Goal: Transaction & Acquisition: Purchase product/service

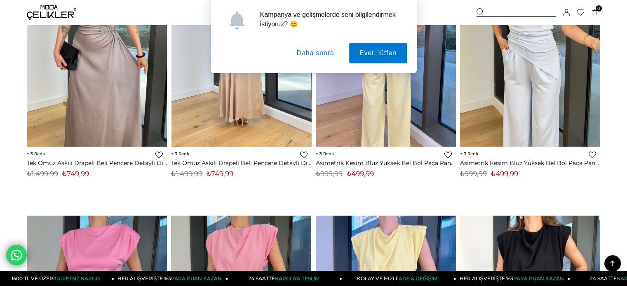
scroll to position [1442, 0]
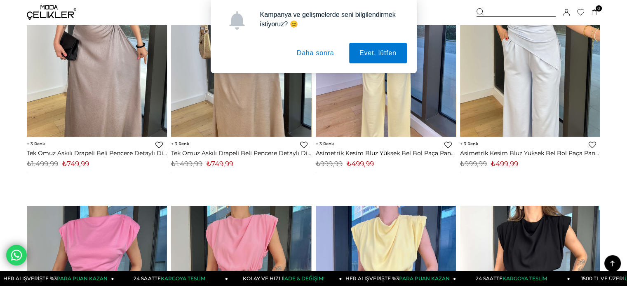
click at [314, 51] on button "Daha sonra" at bounding box center [315, 53] width 58 height 21
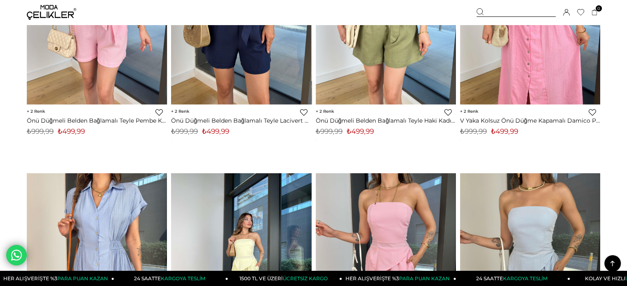
scroll to position [2760, 0]
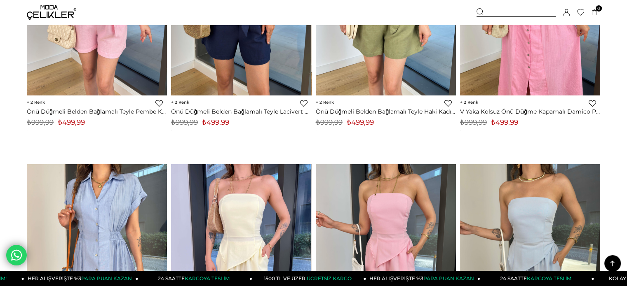
click at [472, 286] on link "HER ALIŞVERİŞTE %3 PARA PUAN KAZAN" at bounding box center [423, 278] width 114 height 15
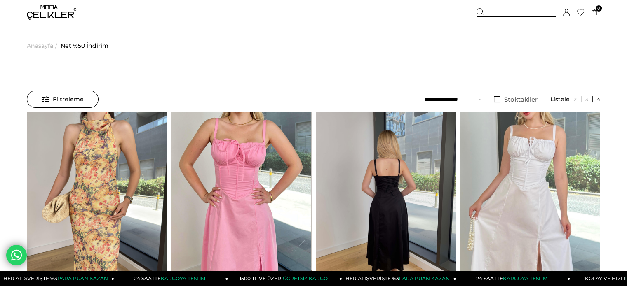
click at [342, 44] on ul "Anasayfa > Net %50 İndirim" at bounding box center [313, 46] width 573 height 42
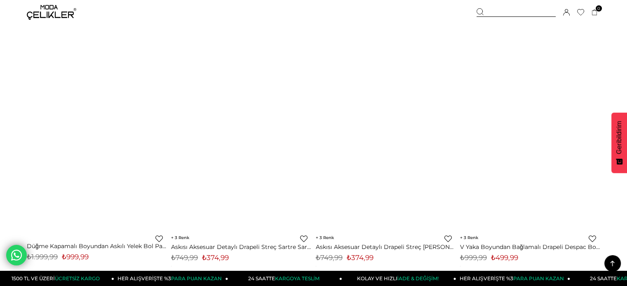
scroll to position [4655, 0]
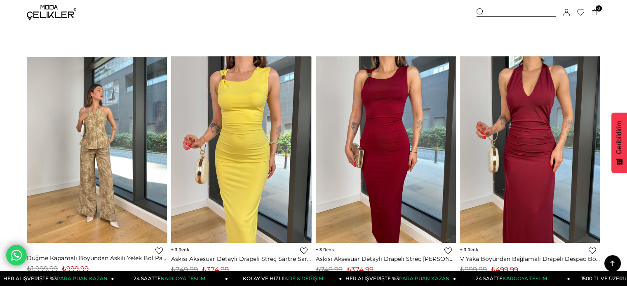
click at [115, 137] on img at bounding box center [97, 149] width 140 height 187
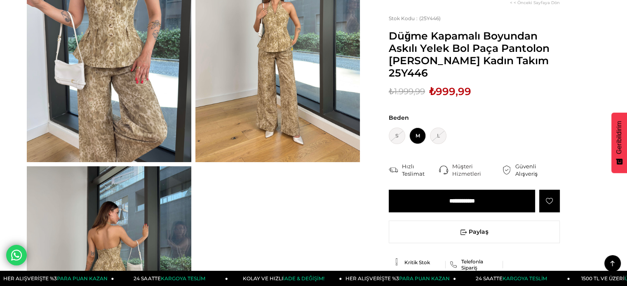
scroll to position [41, 0]
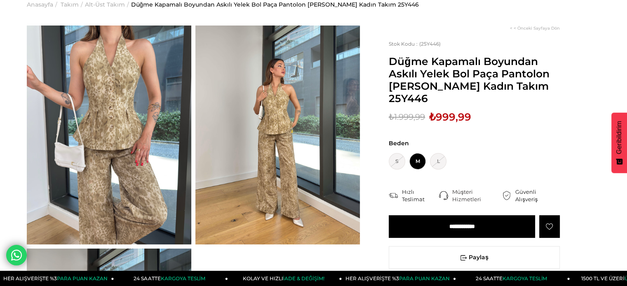
click at [297, 175] on img at bounding box center [277, 135] width 164 height 219
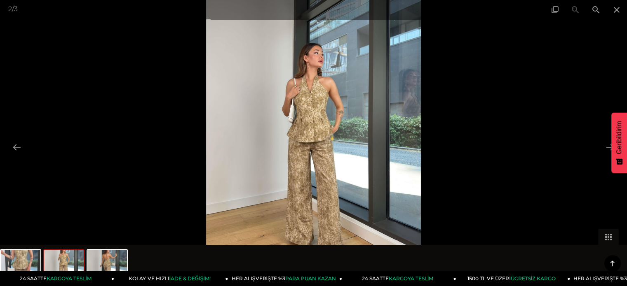
scroll to position [82, 0]
click at [605, 144] on button at bounding box center [609, 147] width 17 height 16
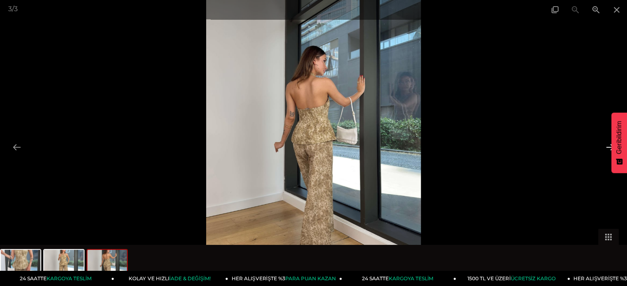
click at [605, 144] on button at bounding box center [609, 147] width 17 height 16
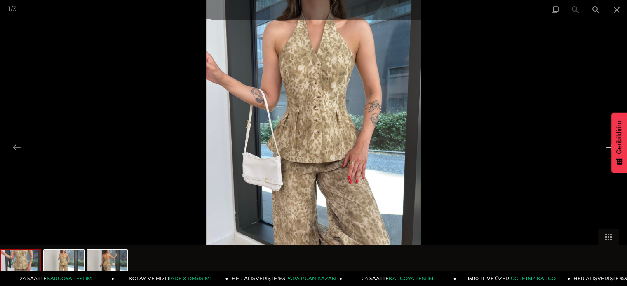
click at [605, 144] on button at bounding box center [609, 147] width 17 height 16
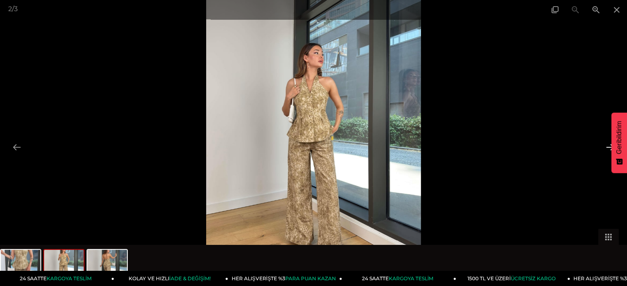
click at [605, 144] on button at bounding box center [609, 147] width 17 height 16
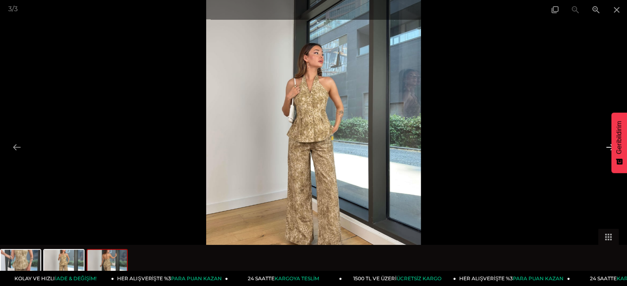
click at [605, 144] on button at bounding box center [609, 147] width 17 height 16
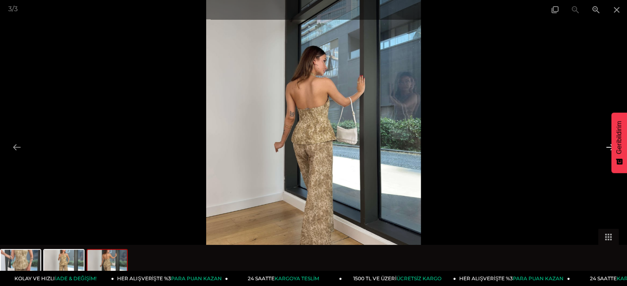
click at [605, 144] on button at bounding box center [609, 147] width 17 height 16
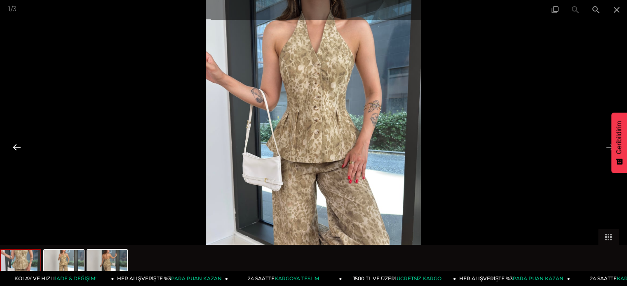
click at [21, 144] on button at bounding box center [16, 147] width 17 height 16
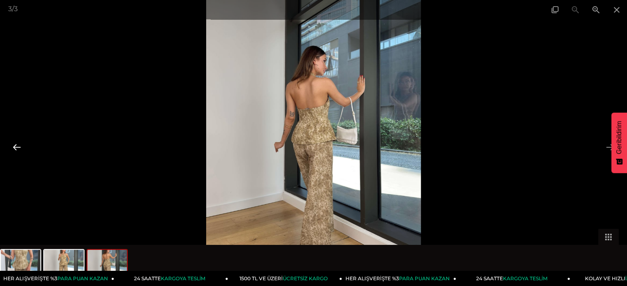
click at [21, 144] on button at bounding box center [16, 147] width 17 height 16
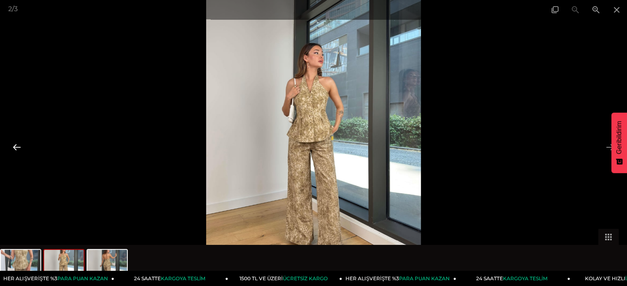
click at [21, 144] on button at bounding box center [16, 147] width 17 height 16
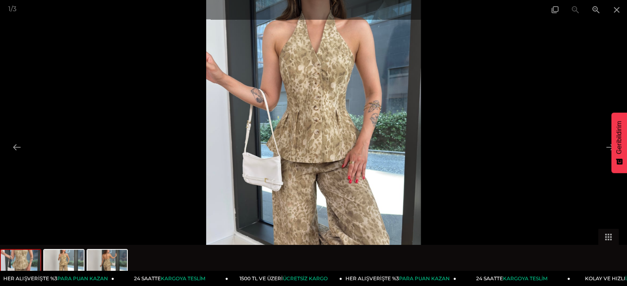
click at [52, 128] on div at bounding box center [313, 143] width 627 height 286
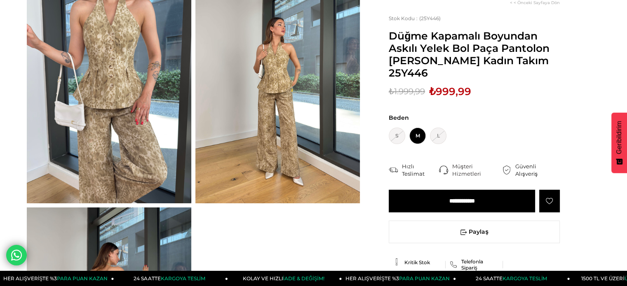
click at [239, 120] on img at bounding box center [277, 93] width 164 height 219
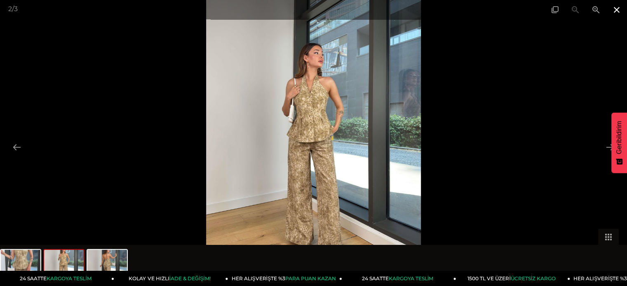
click at [618, 12] on span at bounding box center [616, 9] width 21 height 19
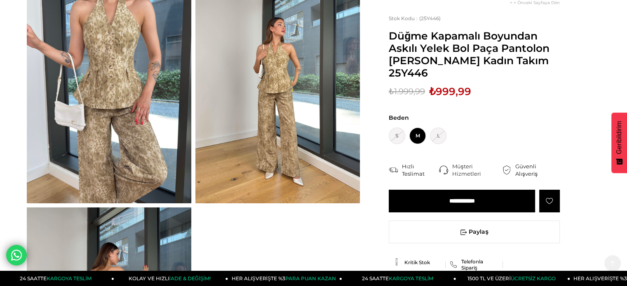
scroll to position [330, 0]
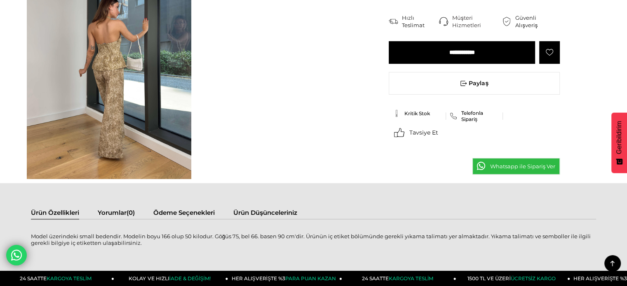
click at [140, 95] on img at bounding box center [109, 69] width 164 height 219
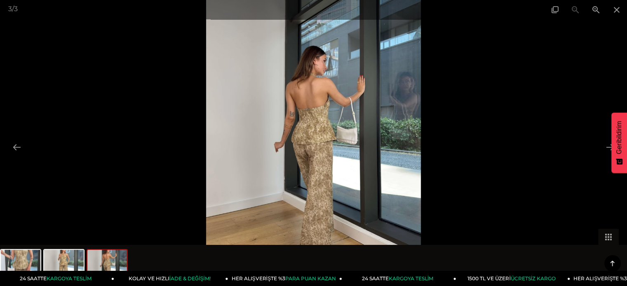
scroll to position [288, 0]
click at [8, 150] on button at bounding box center [16, 147] width 17 height 16
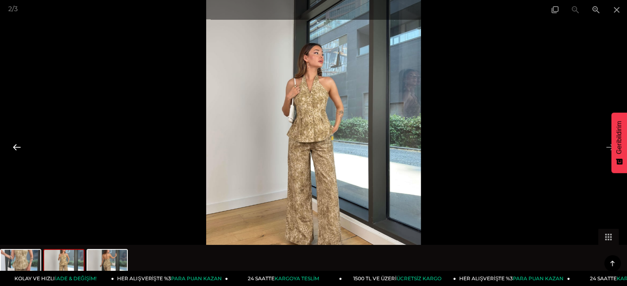
click at [18, 143] on button at bounding box center [16, 147] width 17 height 16
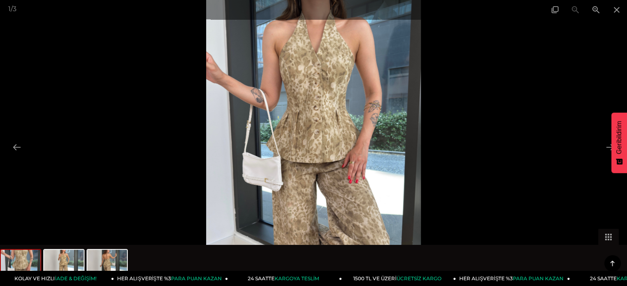
click at [503, 110] on div at bounding box center [313, 143] width 627 height 286
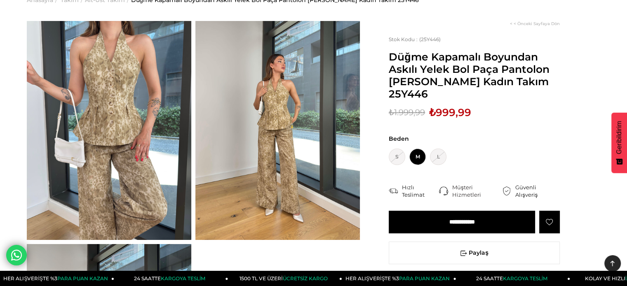
scroll to position [41, 0]
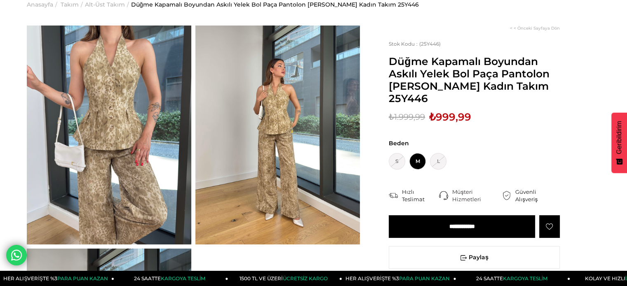
click at [163, 118] on img at bounding box center [109, 135] width 164 height 219
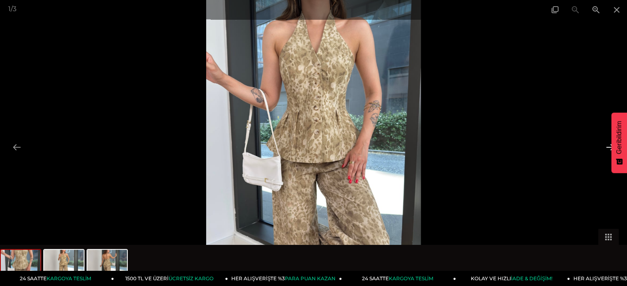
click at [608, 148] on button at bounding box center [609, 147] width 17 height 16
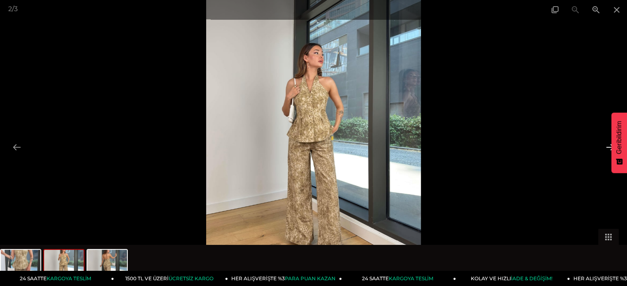
click at [606, 146] on button at bounding box center [609, 147] width 17 height 16
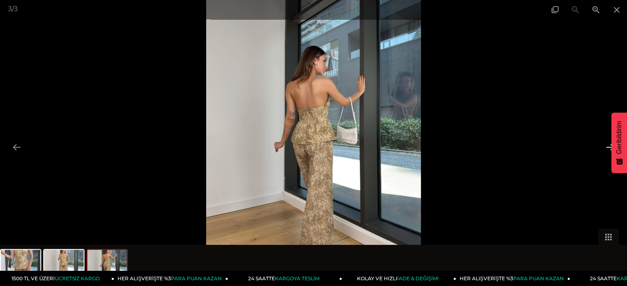
click at [603, 149] on button at bounding box center [609, 147] width 17 height 16
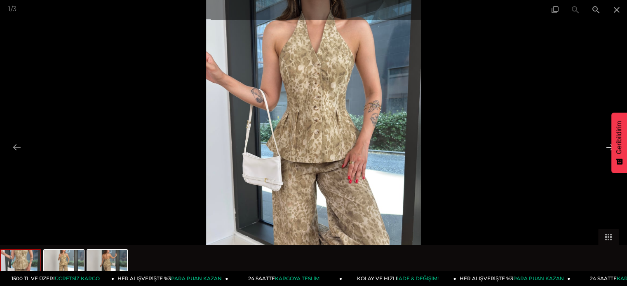
click at [602, 149] on button at bounding box center [609, 147] width 17 height 16
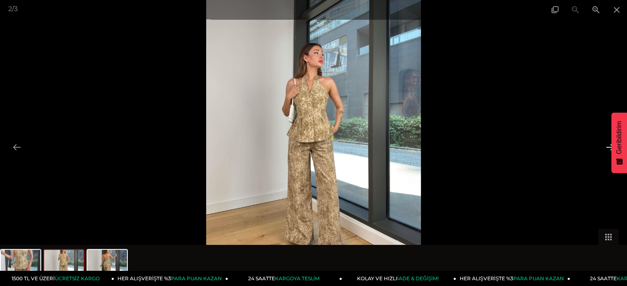
click at [602, 149] on button at bounding box center [609, 147] width 17 height 16
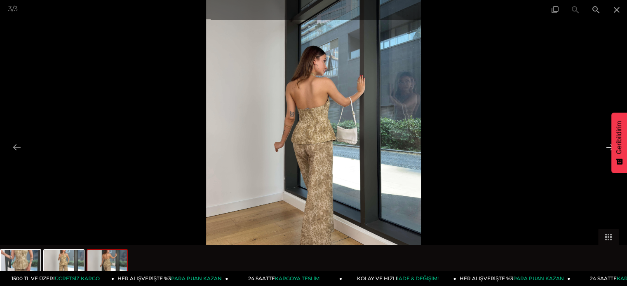
click at [602, 149] on button at bounding box center [609, 147] width 17 height 16
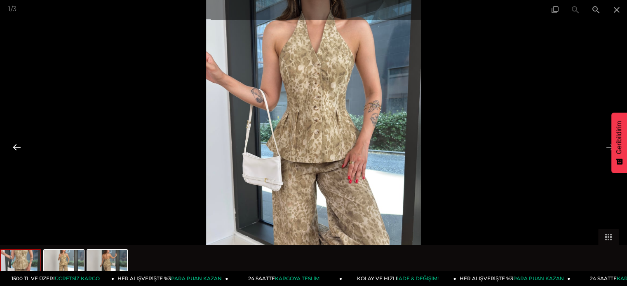
click at [24, 145] on button at bounding box center [16, 147] width 17 height 16
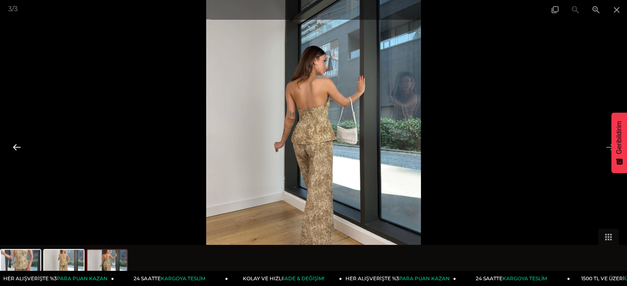
click at [24, 145] on button at bounding box center [16, 147] width 17 height 16
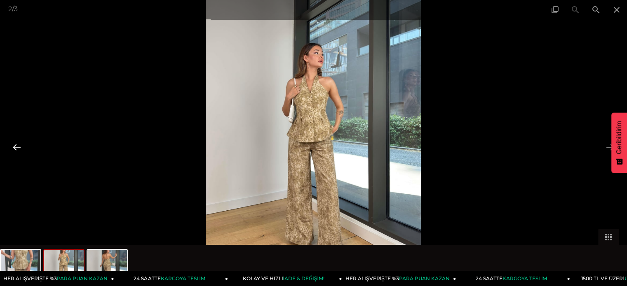
click at [24, 145] on button at bounding box center [16, 147] width 17 height 16
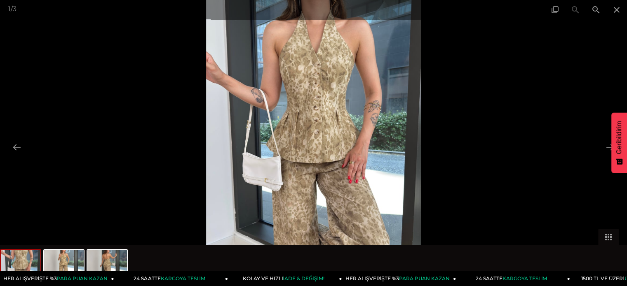
click at [594, 139] on div at bounding box center [313, 143] width 627 height 286
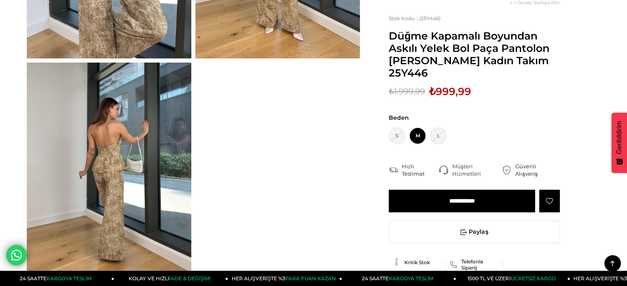
scroll to position [82, 0]
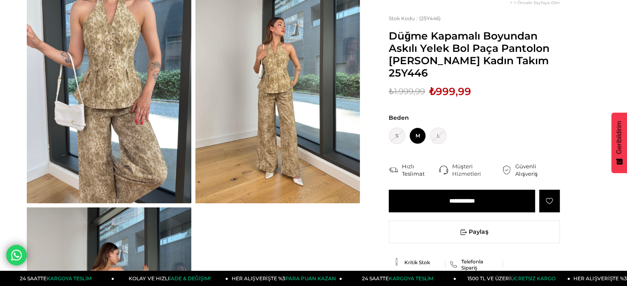
click at [137, 102] on img at bounding box center [109, 93] width 164 height 219
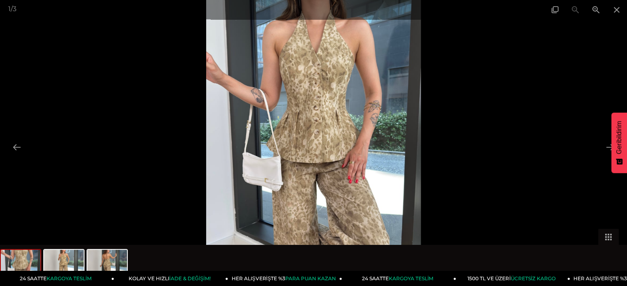
click at [589, 144] on div at bounding box center [313, 143] width 627 height 286
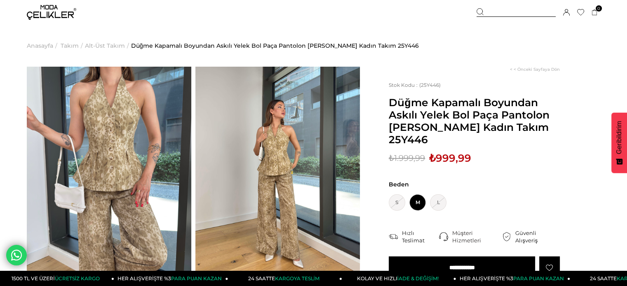
scroll to position [206, 0]
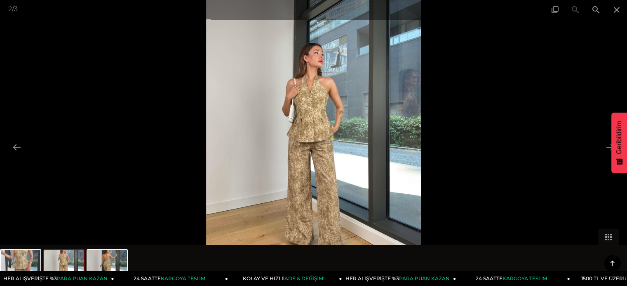
click at [600, 145] on div at bounding box center [313, 143] width 627 height 286
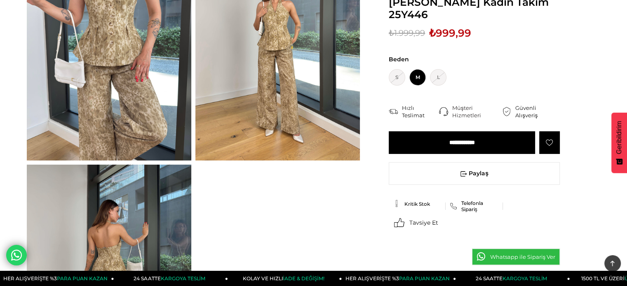
scroll to position [0, 0]
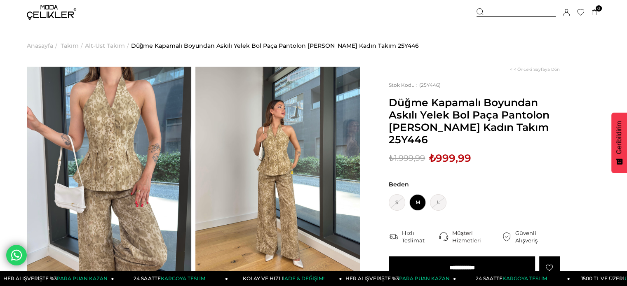
click at [113, 114] on img at bounding box center [109, 176] width 164 height 219
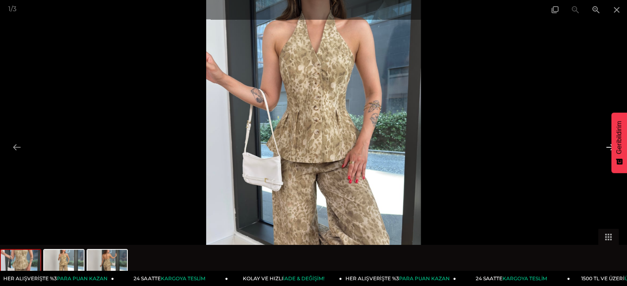
click at [605, 145] on button at bounding box center [609, 147] width 17 height 16
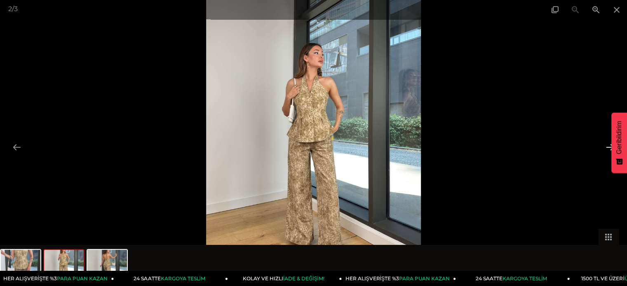
click at [605, 145] on button at bounding box center [609, 147] width 17 height 16
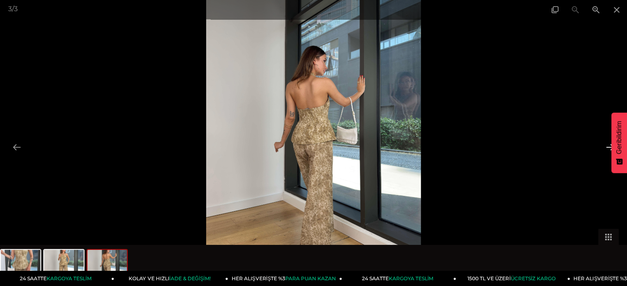
click at [605, 145] on button at bounding box center [609, 147] width 17 height 16
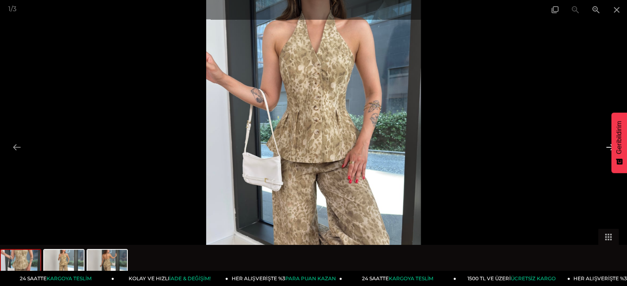
click at [605, 145] on button at bounding box center [609, 147] width 17 height 16
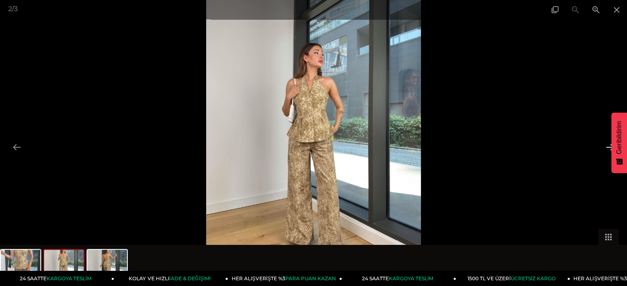
click at [605, 145] on button at bounding box center [609, 147] width 17 height 16
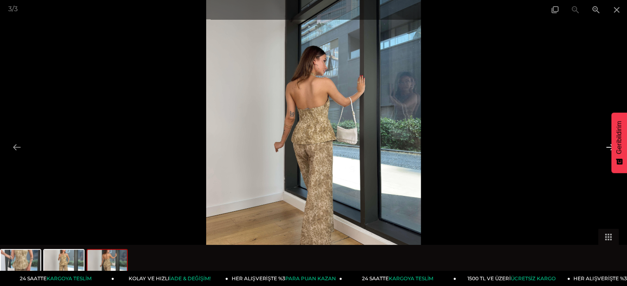
click at [605, 145] on button at bounding box center [609, 147] width 17 height 16
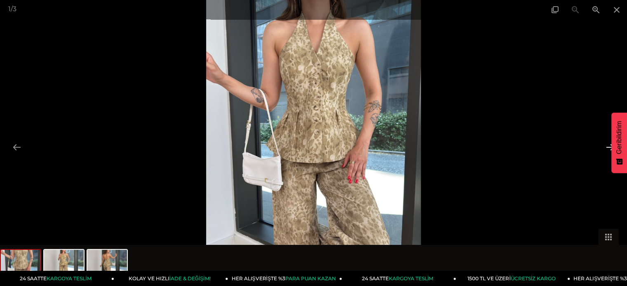
click at [605, 145] on button at bounding box center [609, 147] width 17 height 16
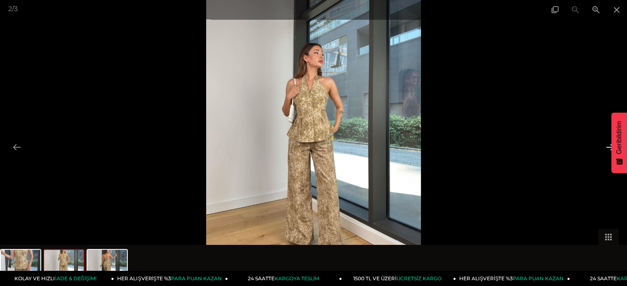
click at [605, 145] on button at bounding box center [609, 147] width 17 height 16
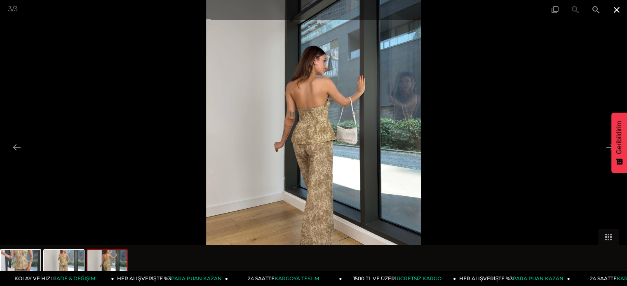
click at [611, 9] on span at bounding box center [616, 9] width 21 height 19
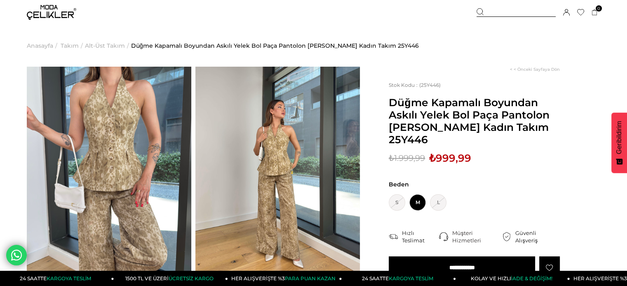
click at [153, 101] on img at bounding box center [109, 176] width 164 height 219
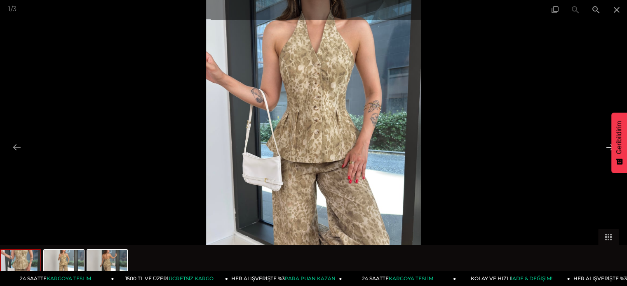
click at [608, 140] on button at bounding box center [609, 147] width 17 height 16
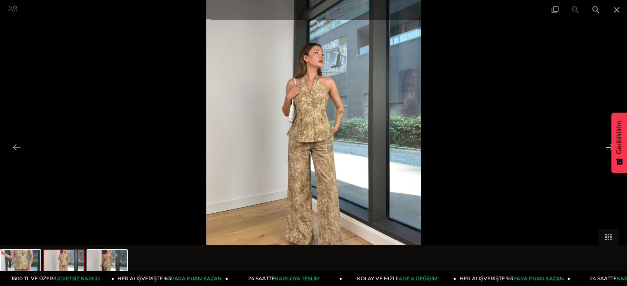
click at [607, 143] on button at bounding box center [609, 147] width 17 height 16
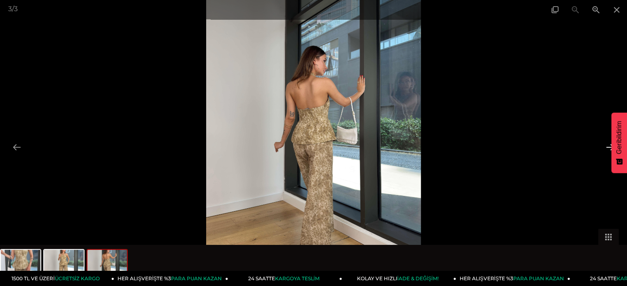
click at [607, 143] on button at bounding box center [609, 147] width 17 height 16
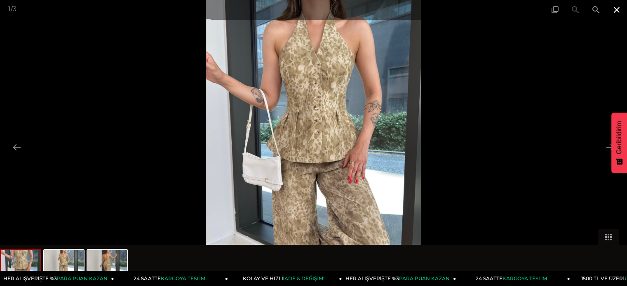
click at [617, 3] on span at bounding box center [616, 9] width 21 height 19
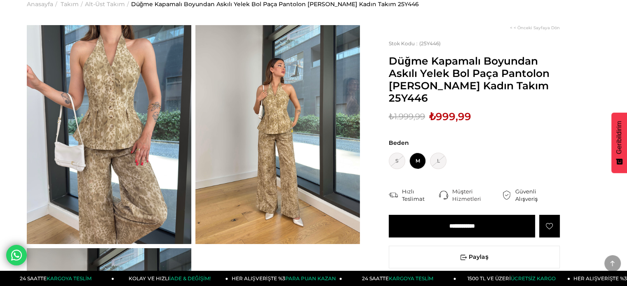
scroll to position [41, 0]
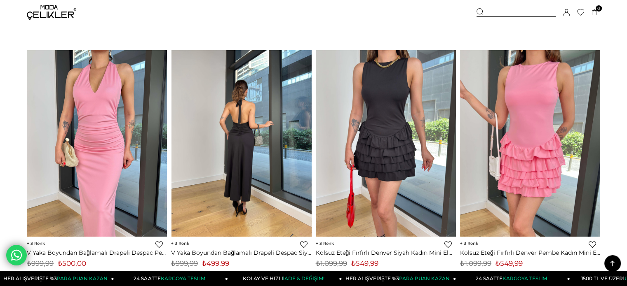
scroll to position [5123, 0]
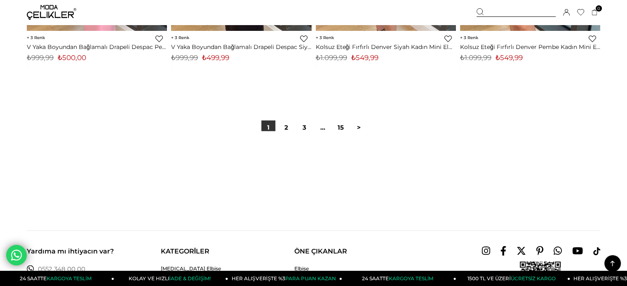
click at [295, 122] on div "1 2 3 ... 15 >" at bounding box center [313, 128] width 109 height 14
click at [286, 127] on link "2" at bounding box center [286, 128] width 14 height 14
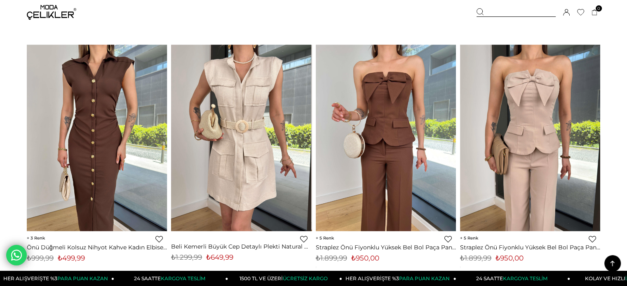
scroll to position [5026, 0]
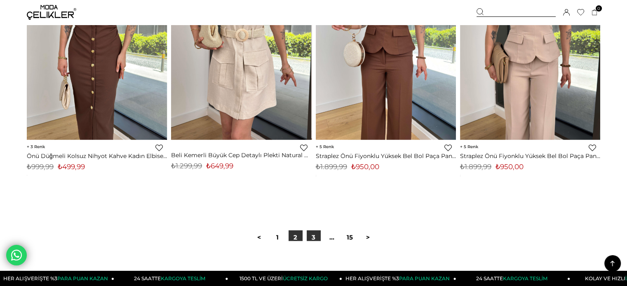
click at [310, 239] on link "3" at bounding box center [313, 238] width 14 height 14
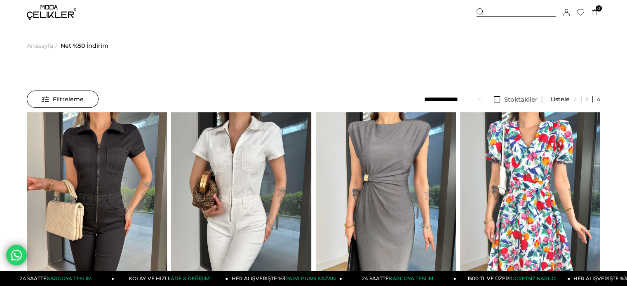
click at [44, 94] on span "Filtreleme" at bounding box center [63, 99] width 42 height 16
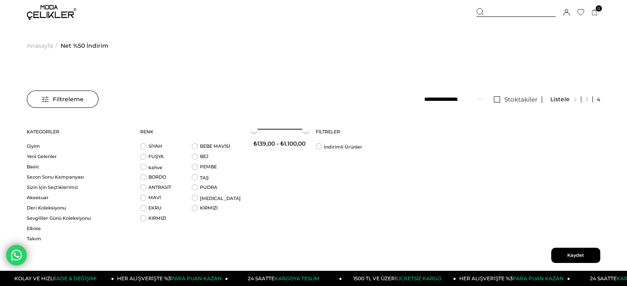
scroll to position [72, 0]
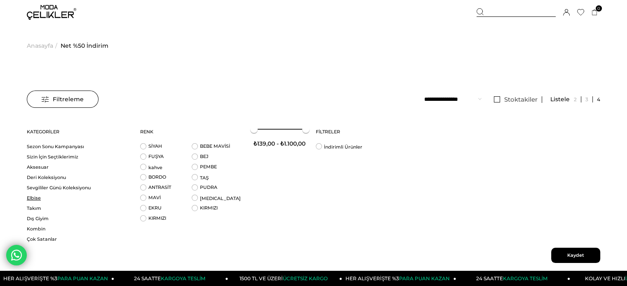
click at [34, 200] on link "Elbise" at bounding box center [78, 198] width 103 height 6
click at [33, 199] on link "Elbise" at bounding box center [78, 198] width 103 height 6
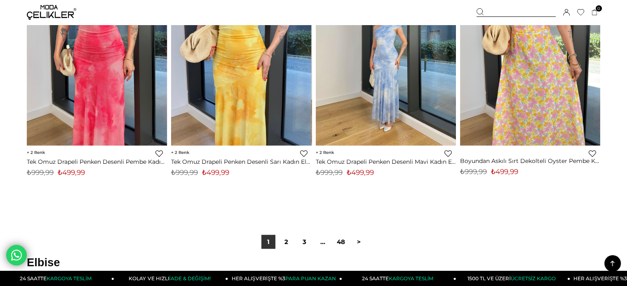
scroll to position [5108, 0]
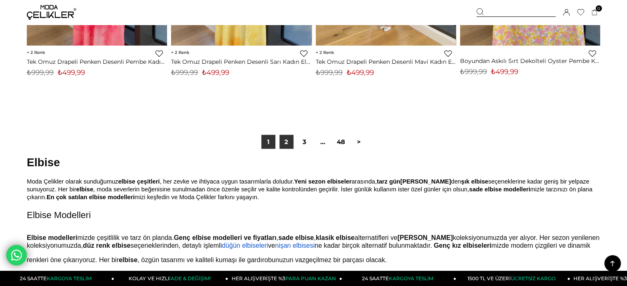
click at [285, 140] on link "2" at bounding box center [286, 142] width 14 height 14
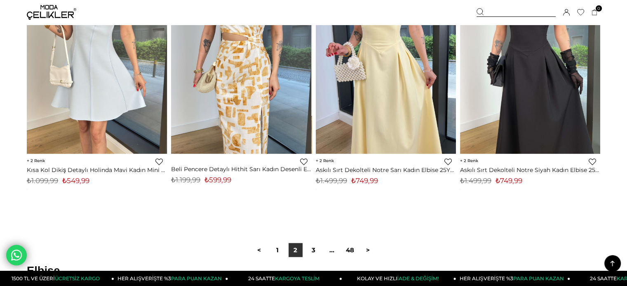
scroll to position [5108, 0]
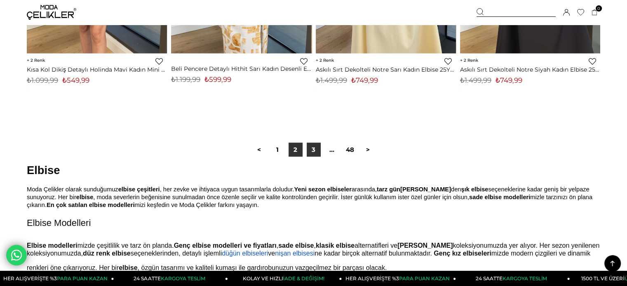
click at [318, 148] on link "3" at bounding box center [313, 150] width 14 height 14
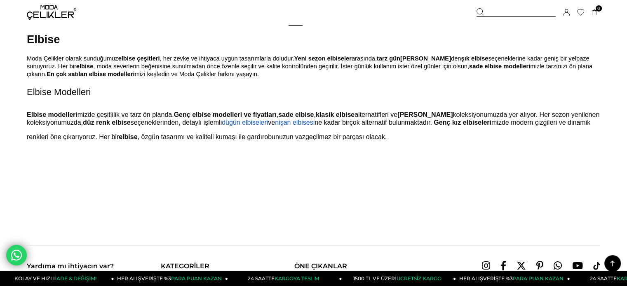
scroll to position [5150, 0]
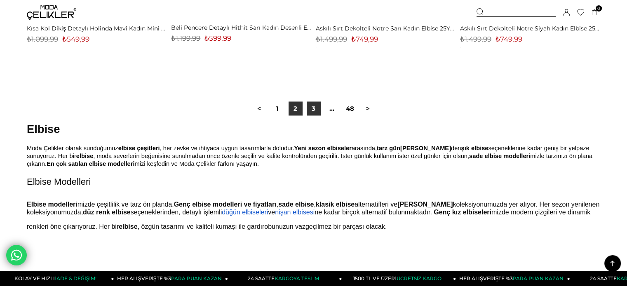
click at [309, 106] on link "3" at bounding box center [313, 109] width 14 height 14
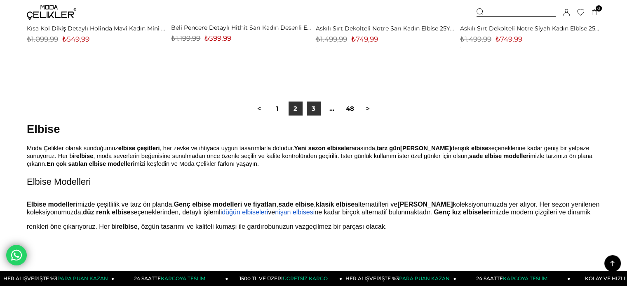
click at [309, 106] on link "3" at bounding box center [313, 109] width 14 height 14
click at [371, 105] on link ">" at bounding box center [368, 109] width 14 height 14
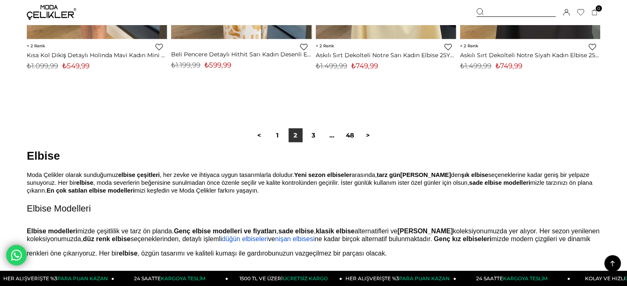
scroll to position [5108, 0]
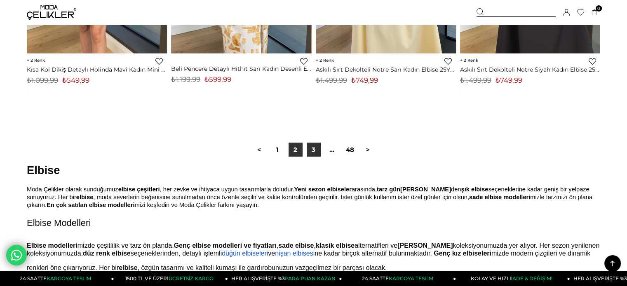
click at [319, 149] on link "3" at bounding box center [313, 150] width 14 height 14
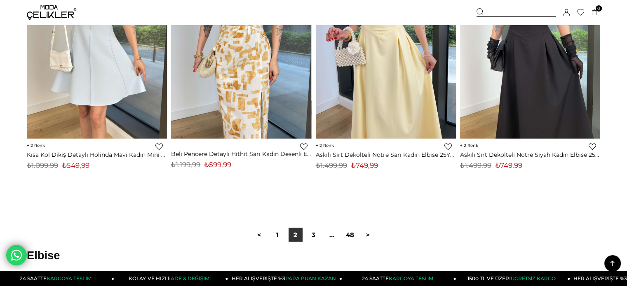
scroll to position [5067, 0]
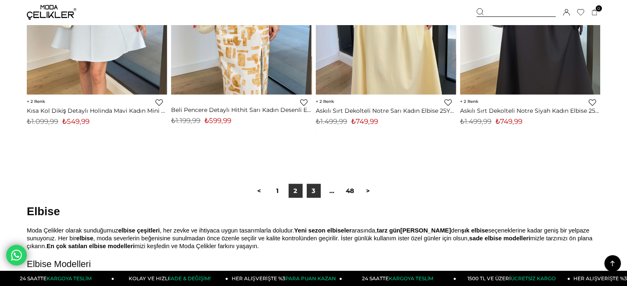
click at [314, 193] on link "3" at bounding box center [313, 191] width 14 height 14
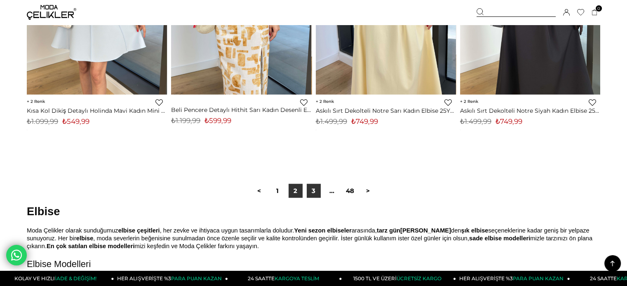
click at [314, 193] on link "3" at bounding box center [313, 191] width 14 height 14
click at [316, 194] on link "3" at bounding box center [313, 191] width 14 height 14
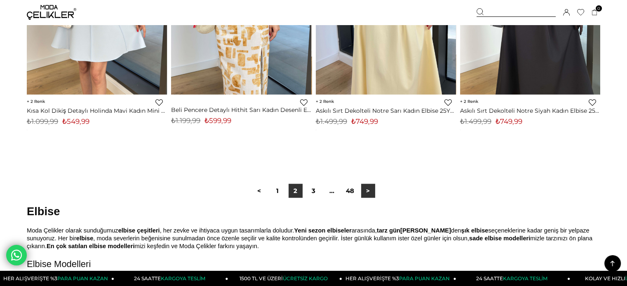
click at [361, 190] on link ">" at bounding box center [368, 191] width 14 height 14
click at [330, 191] on link "..." at bounding box center [332, 191] width 14 height 14
click at [312, 195] on link "3" at bounding box center [313, 191] width 14 height 14
click at [280, 195] on link "1" at bounding box center [277, 191] width 14 height 14
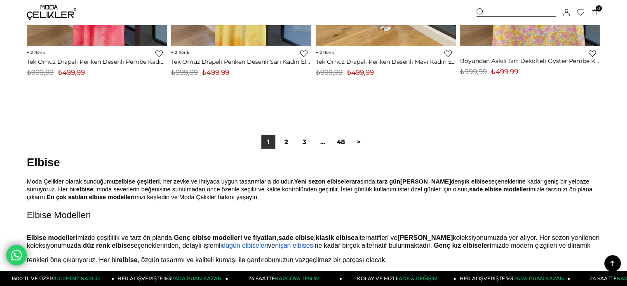
scroll to position [330, 0]
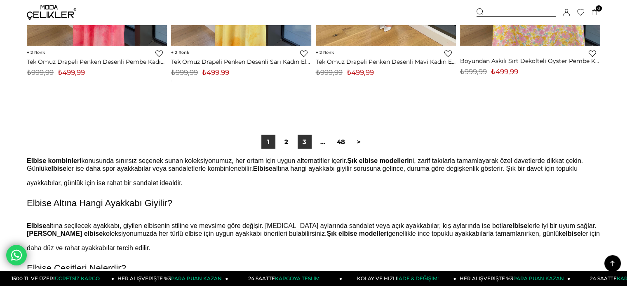
click at [301, 142] on link "3" at bounding box center [304, 142] width 14 height 14
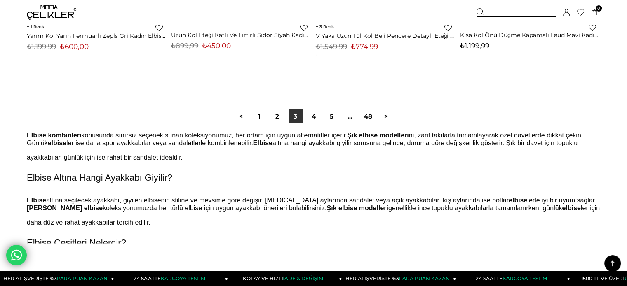
scroll to position [5150, 0]
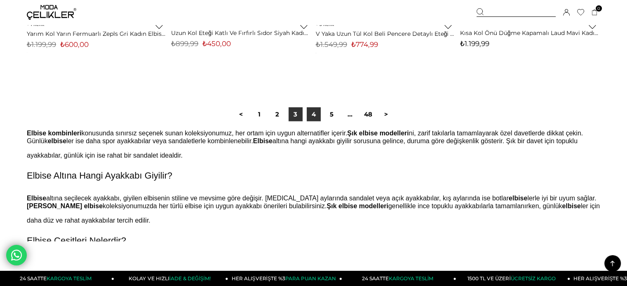
click at [316, 117] on link "4" at bounding box center [313, 115] width 14 height 14
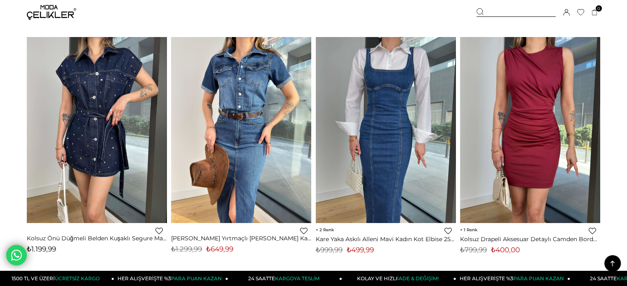
scroll to position [2925, 0]
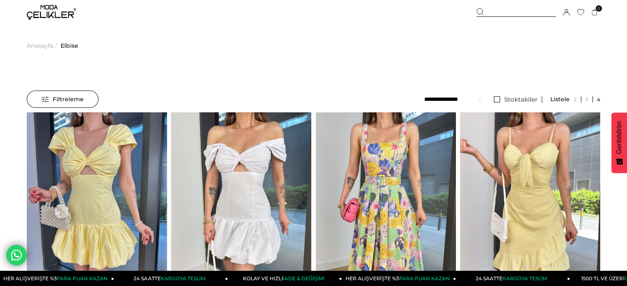
click at [51, 107] on span "Filtreleme" at bounding box center [63, 99] width 42 height 16
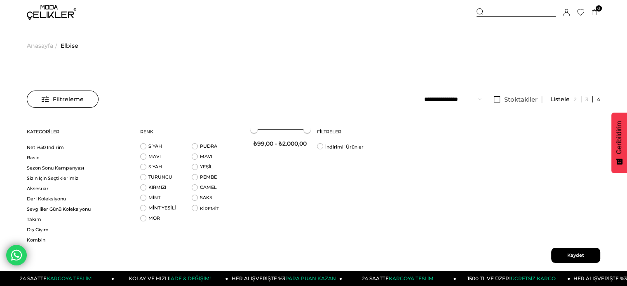
scroll to position [638, 0]
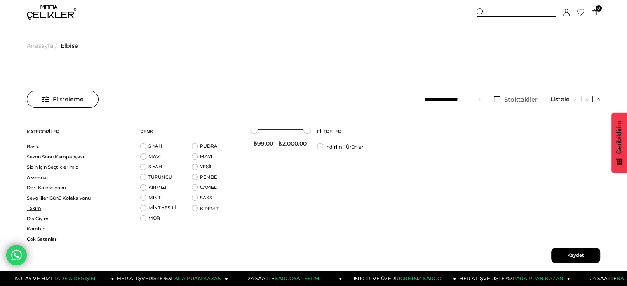
click at [30, 211] on link "Takım" at bounding box center [78, 209] width 103 height 6
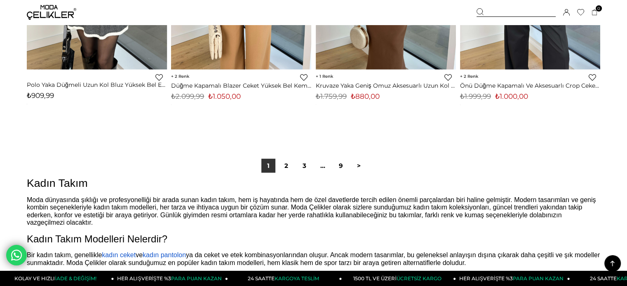
scroll to position [5108, 0]
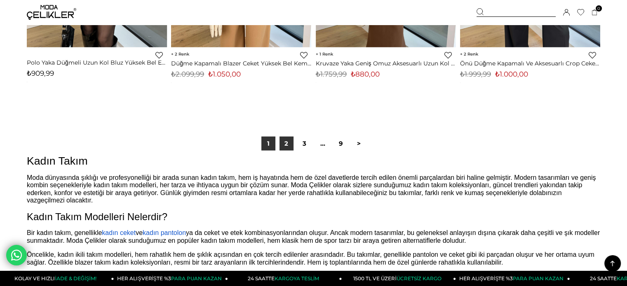
click at [283, 143] on link "2" at bounding box center [286, 144] width 14 height 14
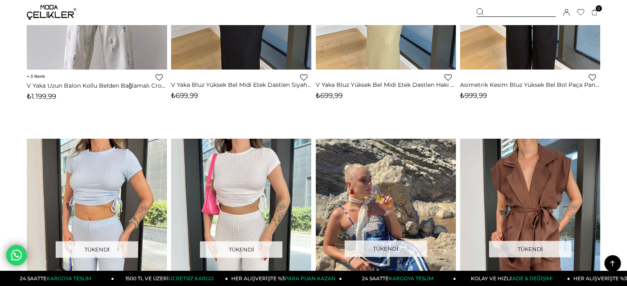
scroll to position [1071, 0]
